Goal: Task Accomplishment & Management: Manage account settings

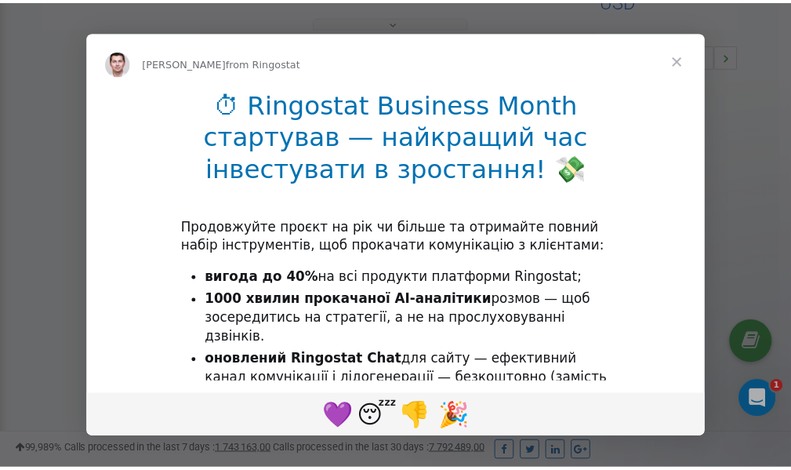
scroll to position [469, 0]
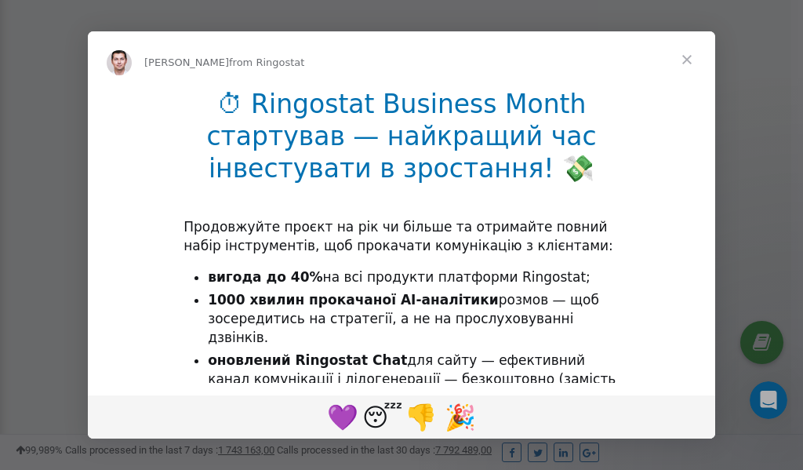
click at [692, 62] on span "Close" at bounding box center [687, 59] width 56 height 56
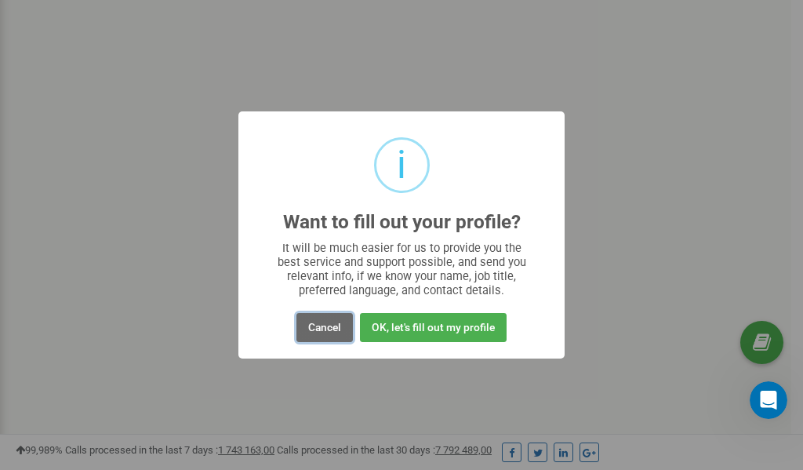
click at [326, 330] on button "Cancel" at bounding box center [324, 327] width 56 height 29
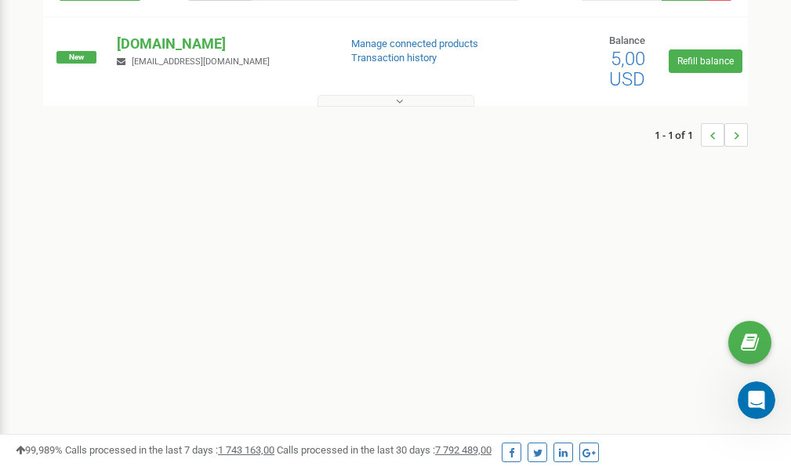
scroll to position [0, 0]
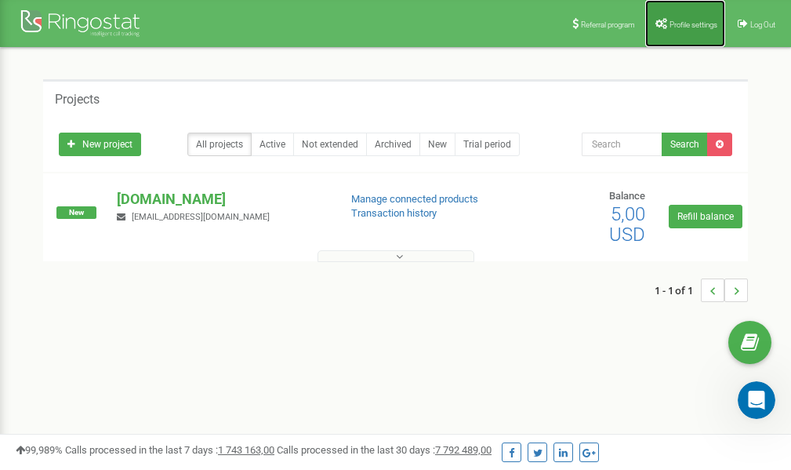
click at [679, 26] on span "Profile settings" at bounding box center [694, 24] width 48 height 9
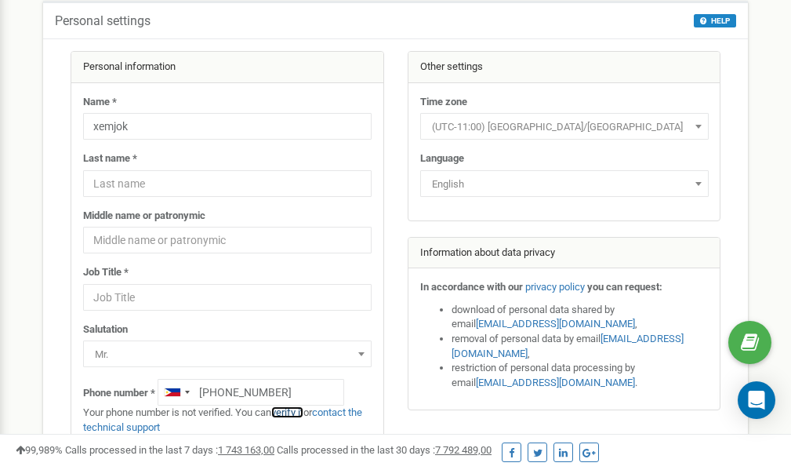
click at [296, 413] on link "verify it" at bounding box center [287, 412] width 32 height 12
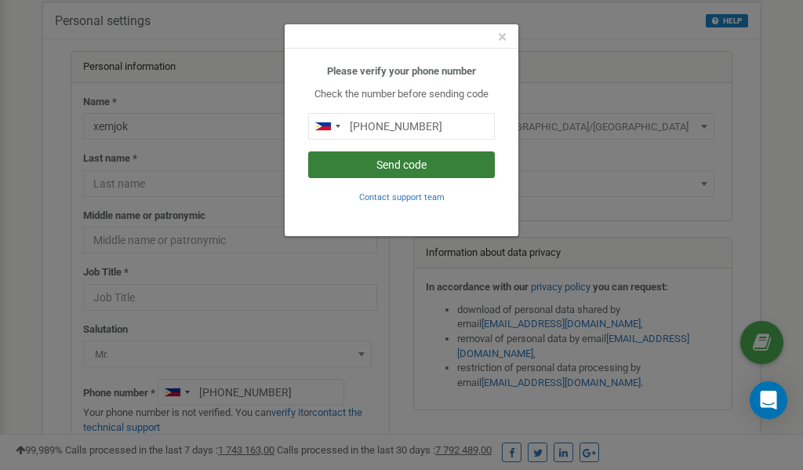
click at [393, 165] on button "Send code" at bounding box center [401, 164] width 187 height 27
